Goal: Task Accomplishment & Management: Manage account settings

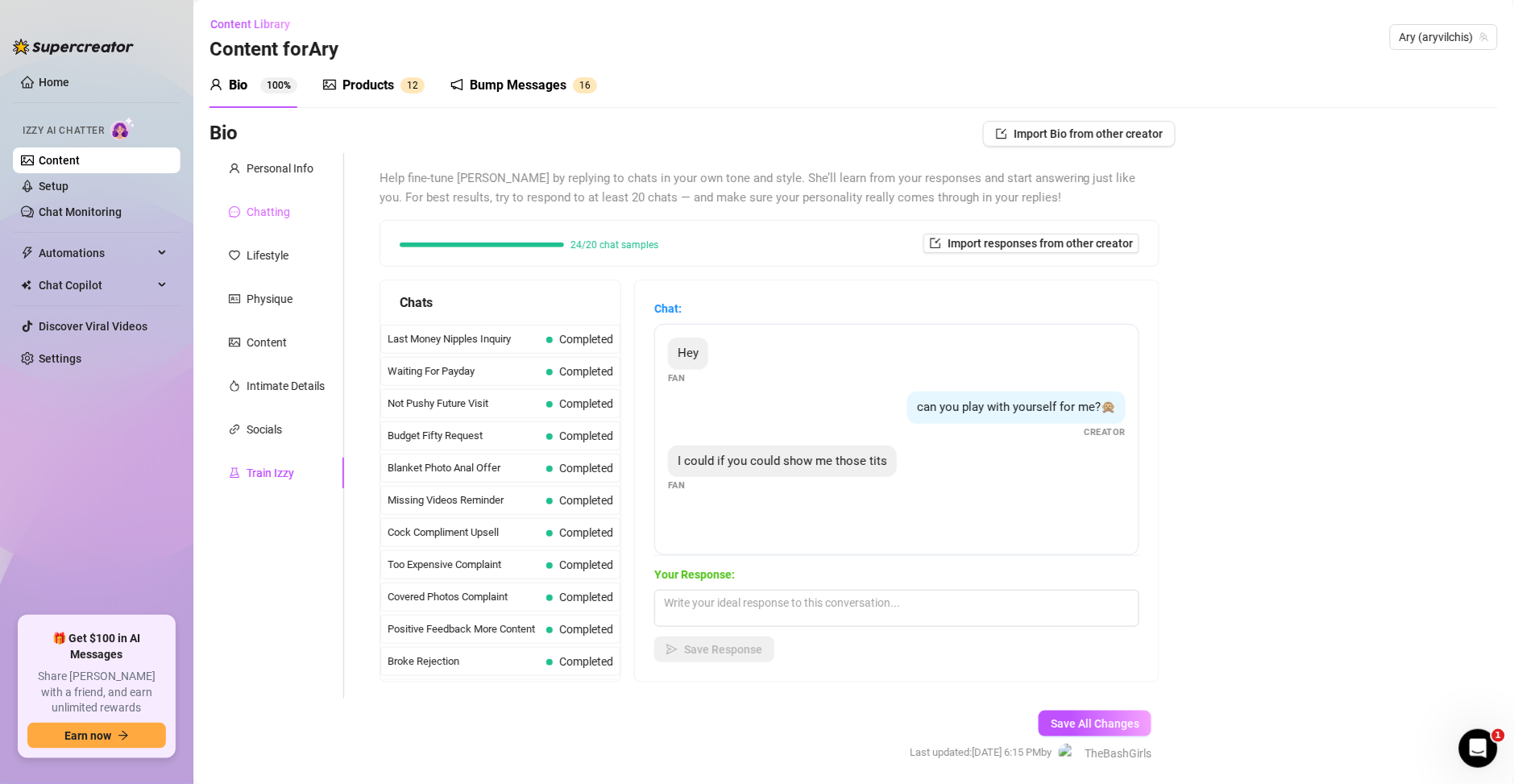
scroll to position [521, 0]
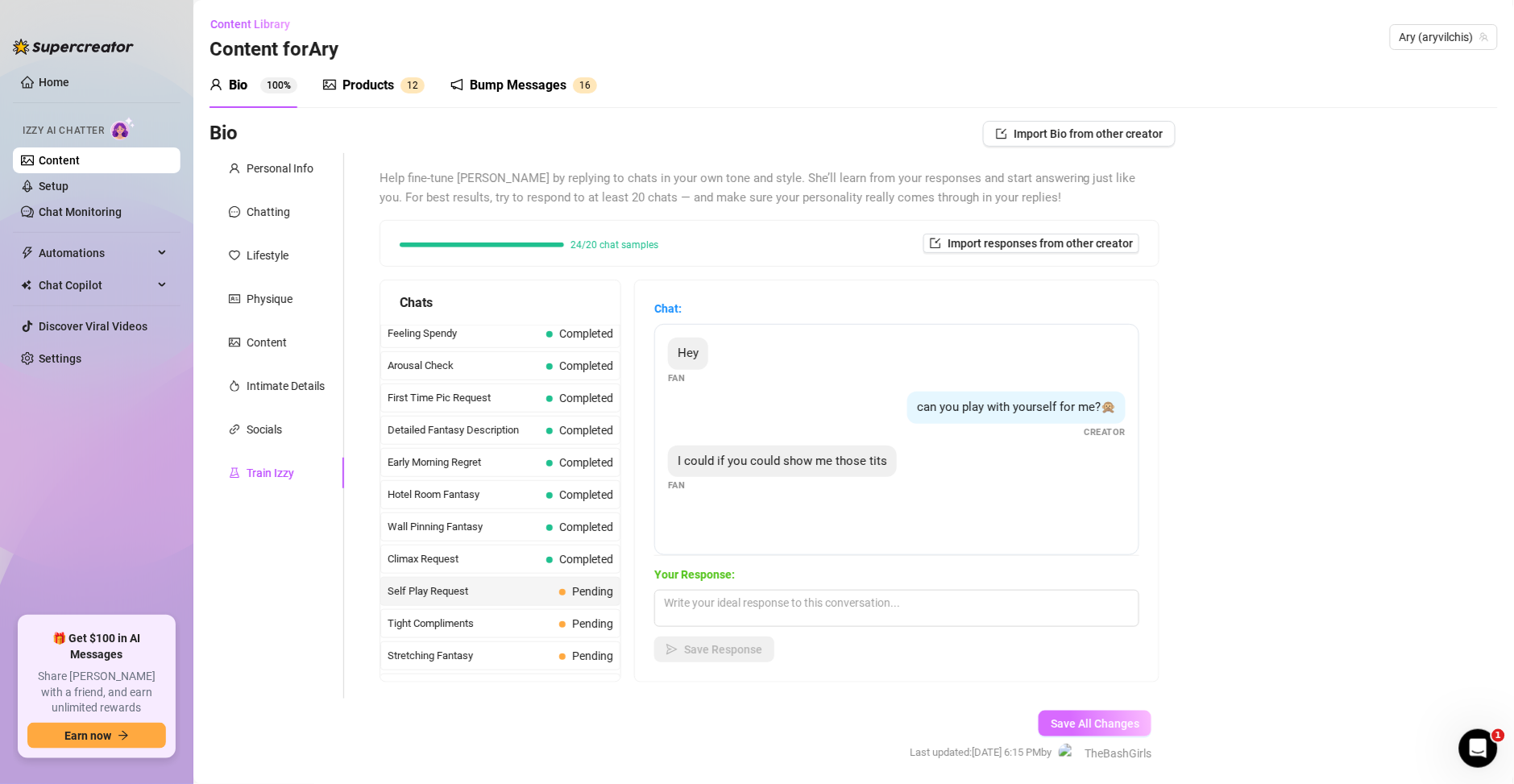
click at [1090, 720] on span "Save All Changes" at bounding box center [1095, 723] width 88 height 13
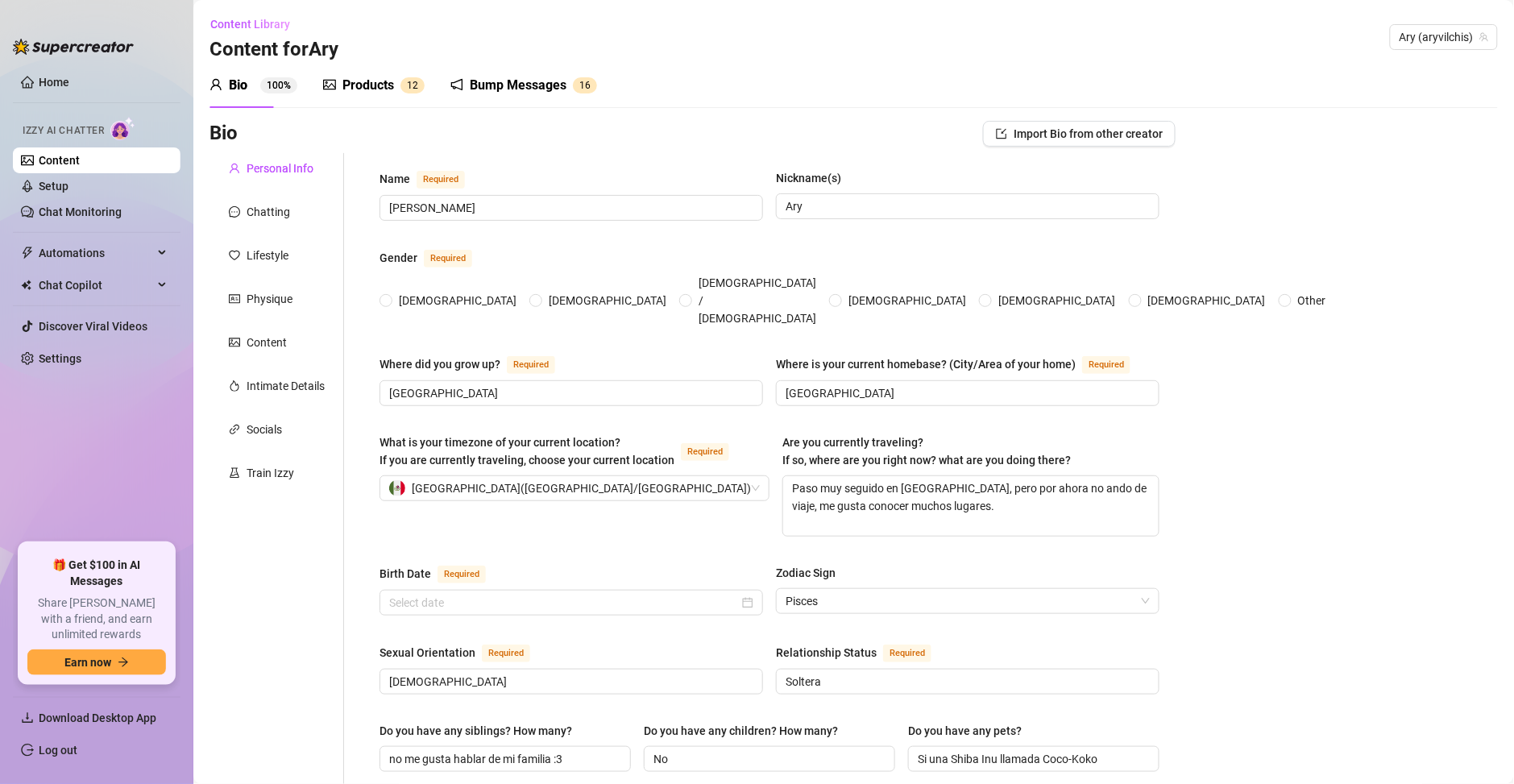
radio input "true"
type input "[DATE]"
